Goal: Use online tool/utility: Use online tool/utility

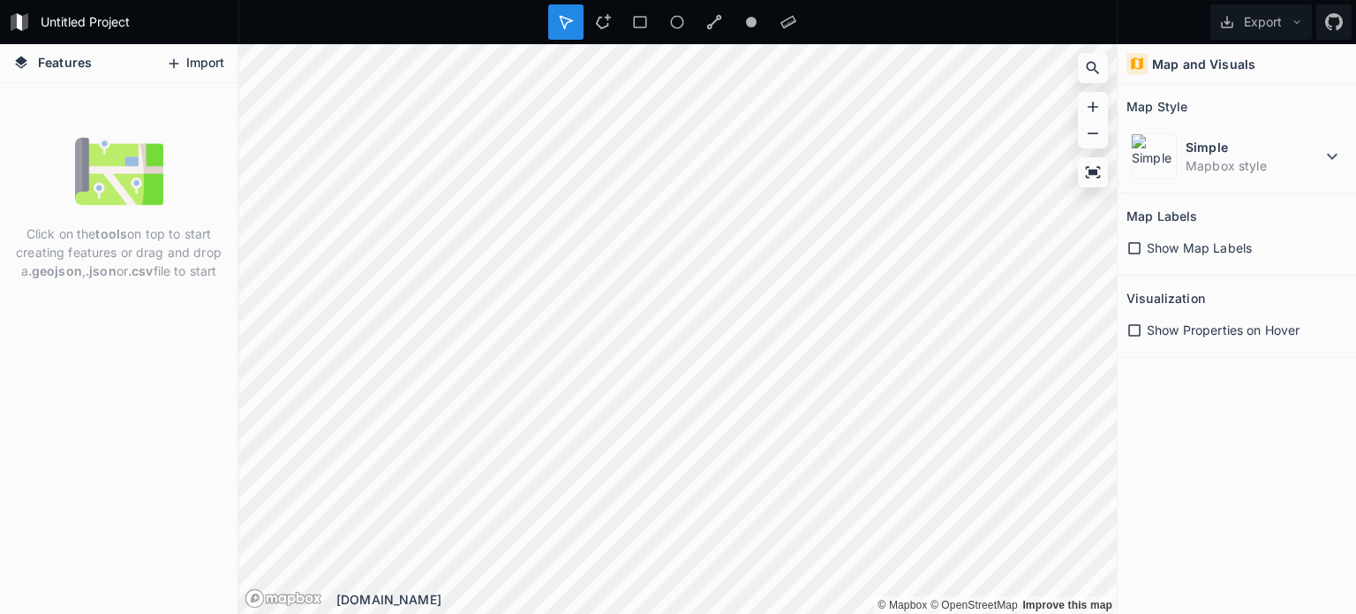
click at [200, 61] on button "Import" at bounding box center [195, 63] width 76 height 28
click at [1226, 31] on button "Export" at bounding box center [1261, 21] width 102 height 35
click at [178, 60] on icon at bounding box center [174, 64] width 16 height 16
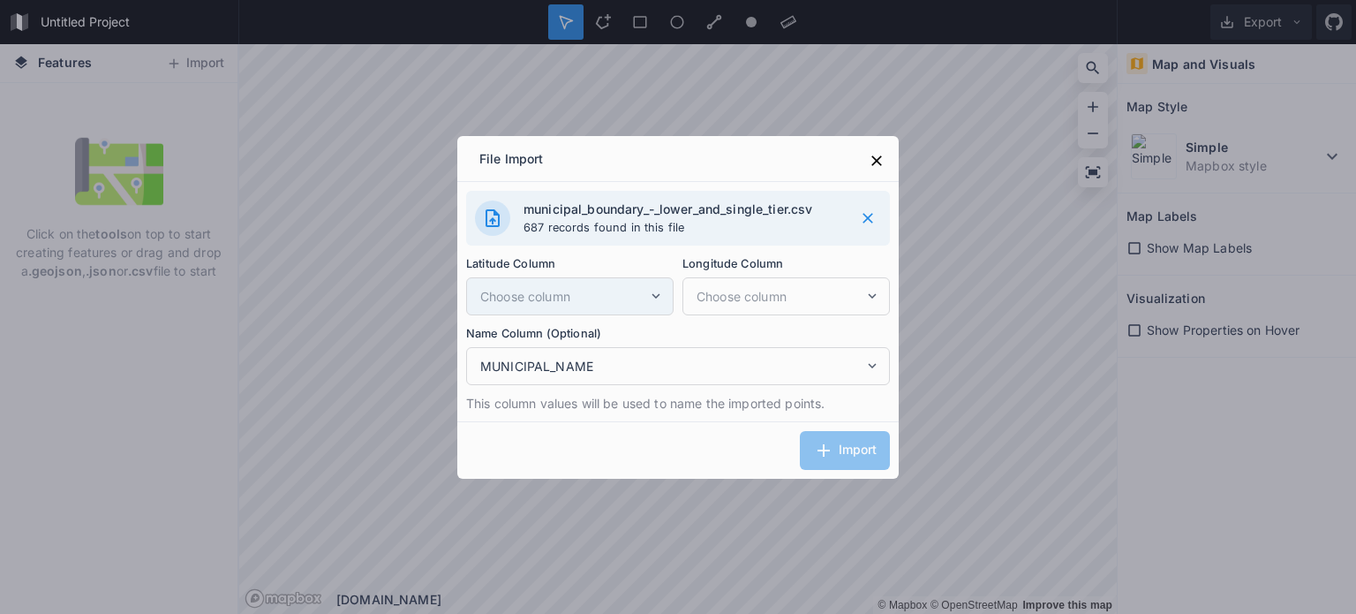
click at [659, 289] on icon at bounding box center [656, 296] width 16 height 16
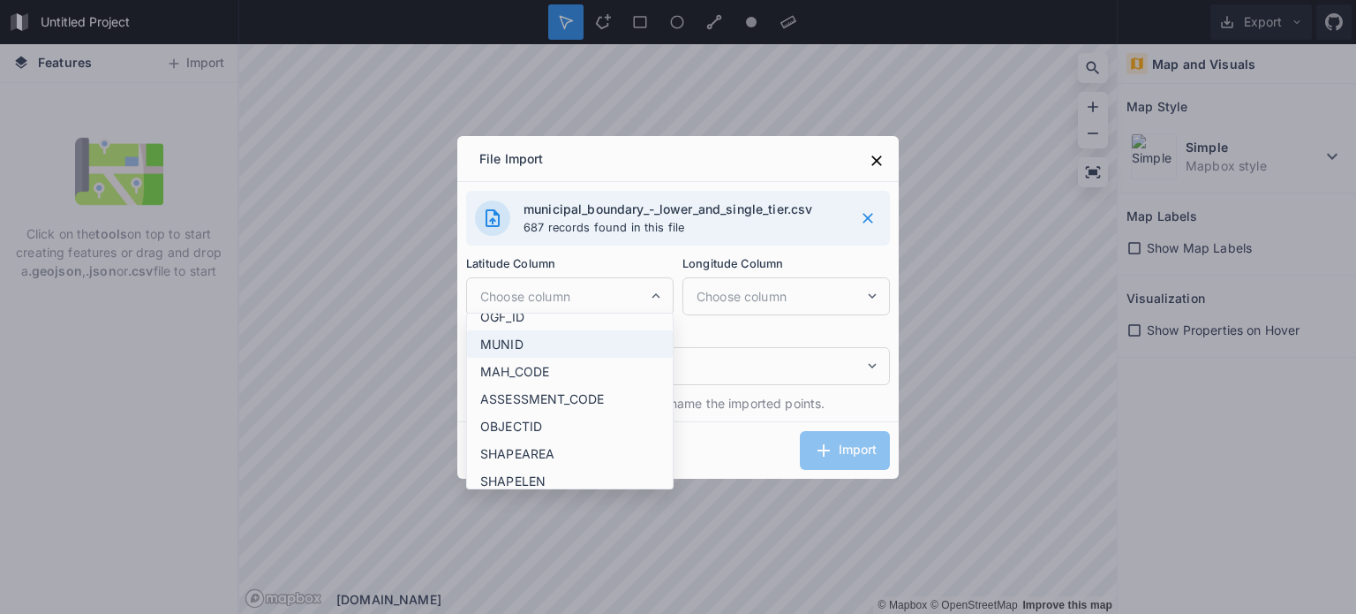
scroll to position [16, 0]
click at [703, 338] on label "Name Column (Optional)" at bounding box center [678, 333] width 424 height 19
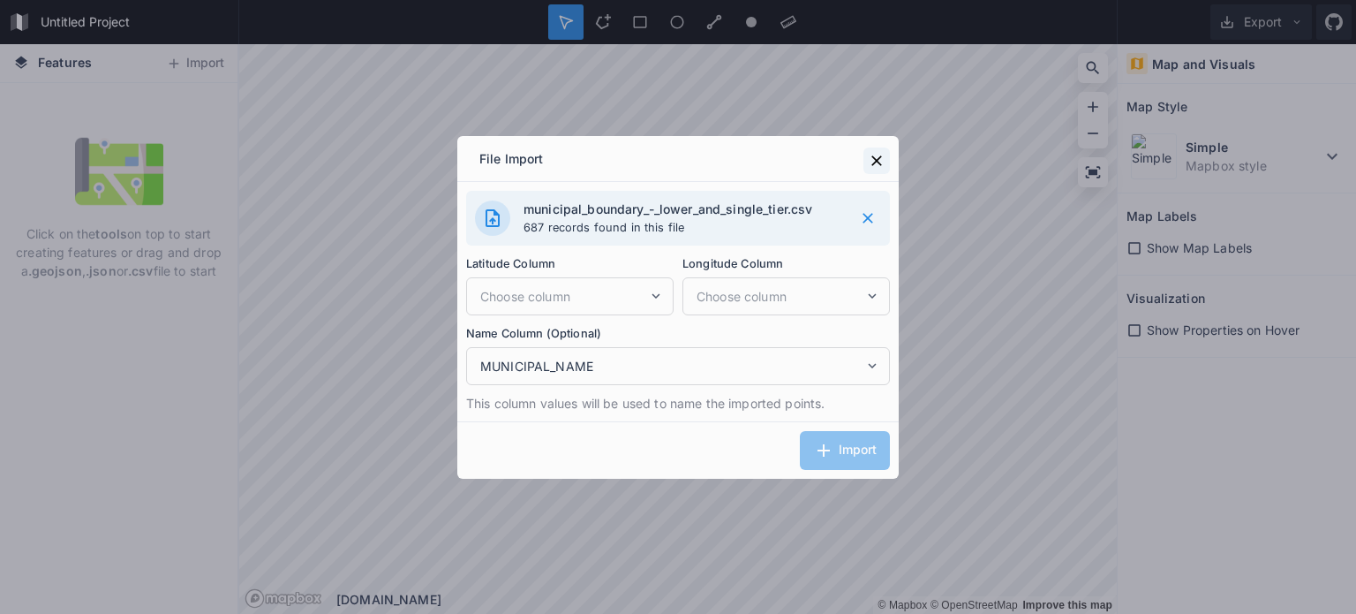
click at [880, 155] on icon at bounding box center [876, 160] width 11 height 11
